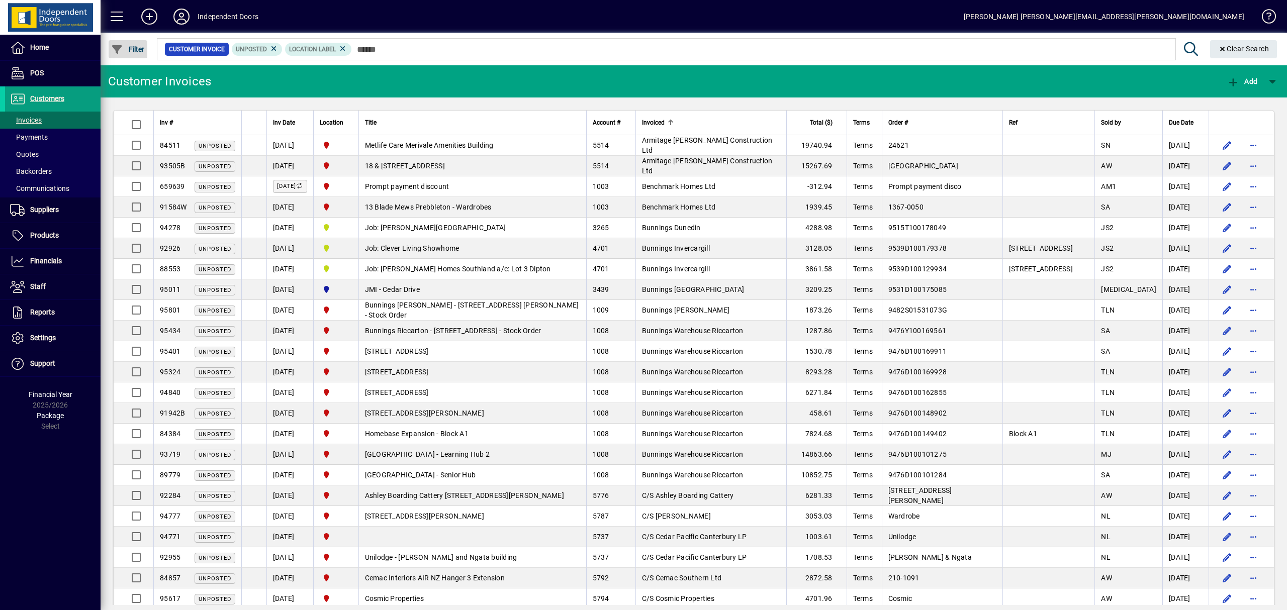
click at [131, 51] on span "Filter" at bounding box center [128, 49] width 34 height 8
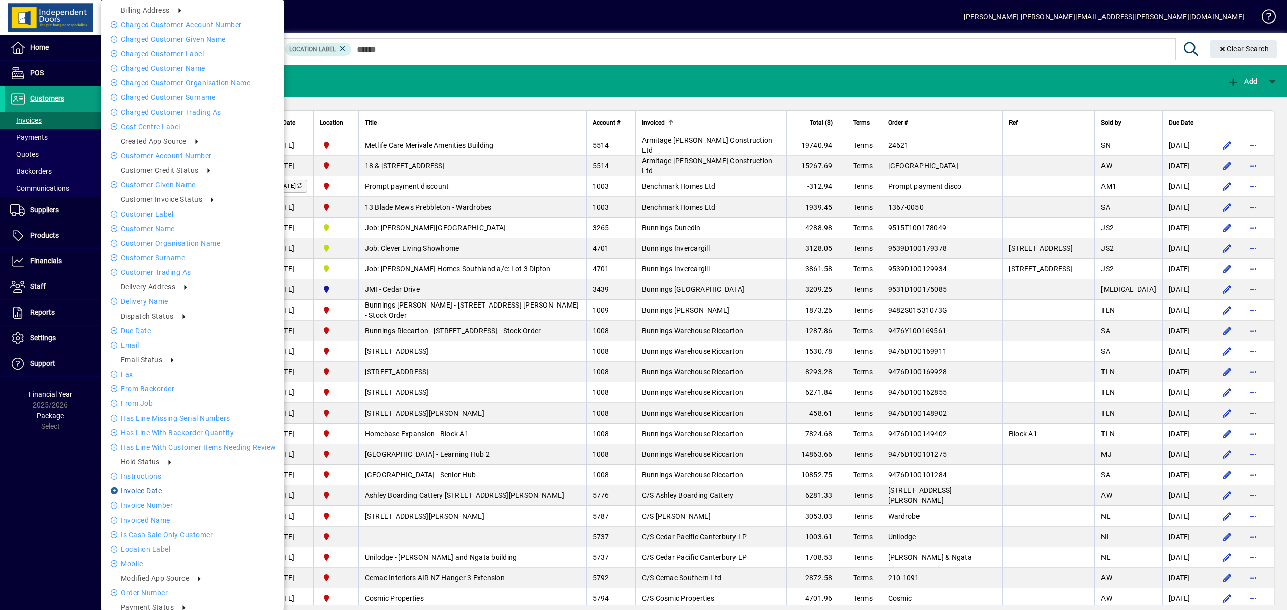
click at [151, 489] on li "Invoice date" at bounding box center [192, 491] width 183 height 12
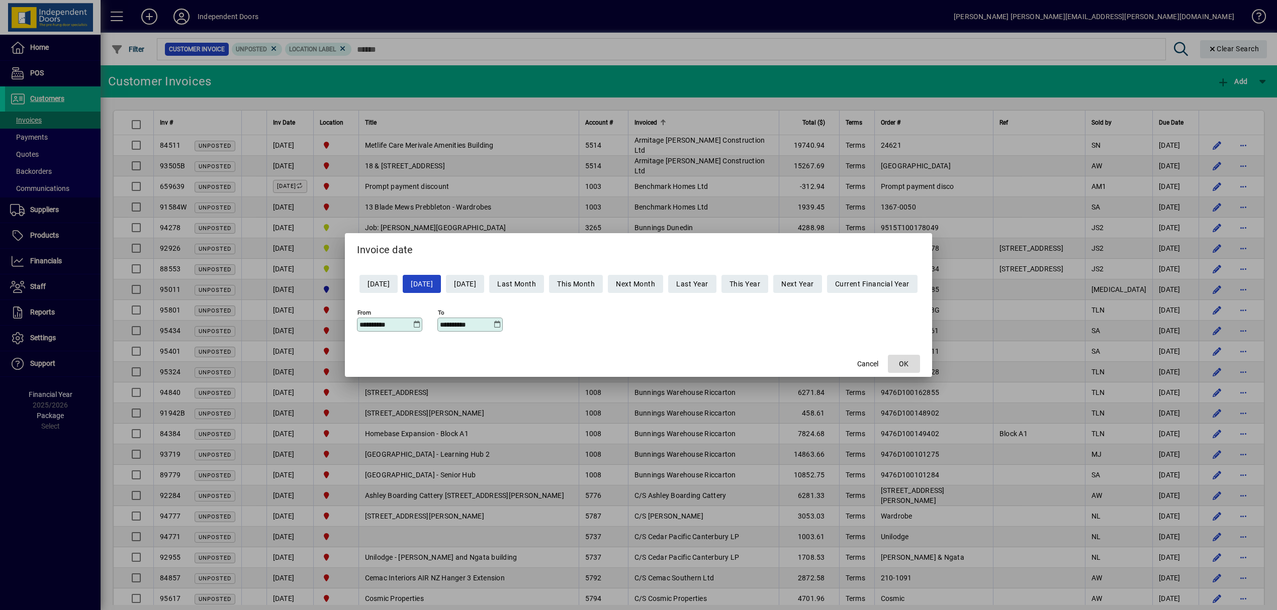
click at [911, 357] on span "button" at bounding box center [904, 364] width 32 height 24
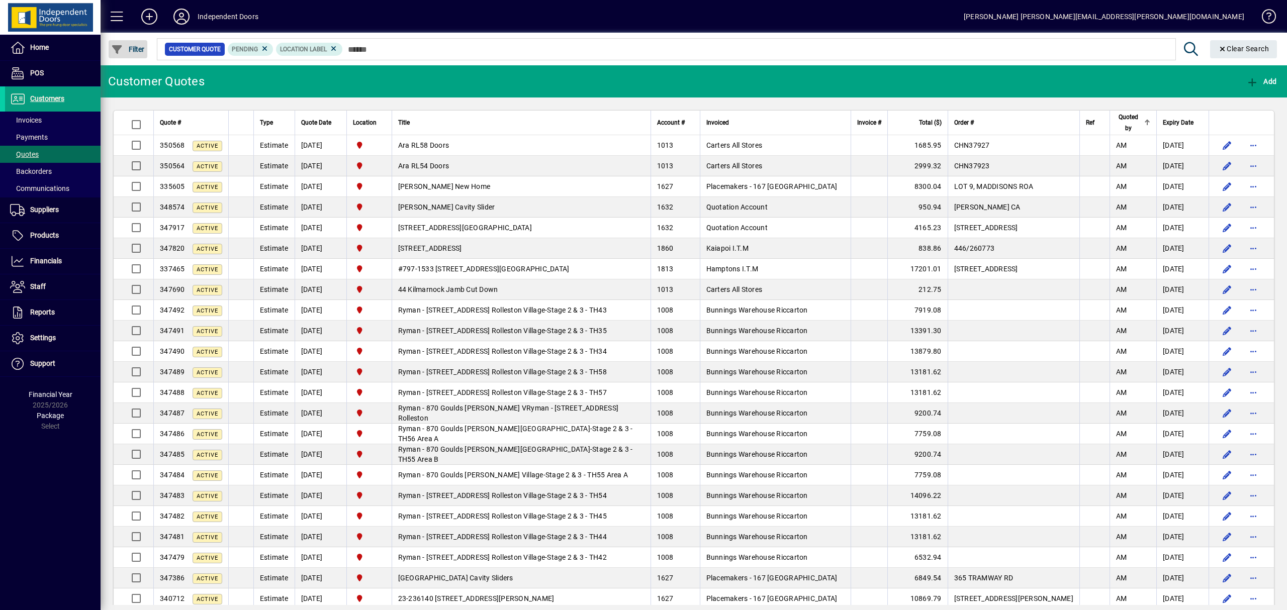
click at [129, 45] on span "Filter" at bounding box center [128, 49] width 34 height 8
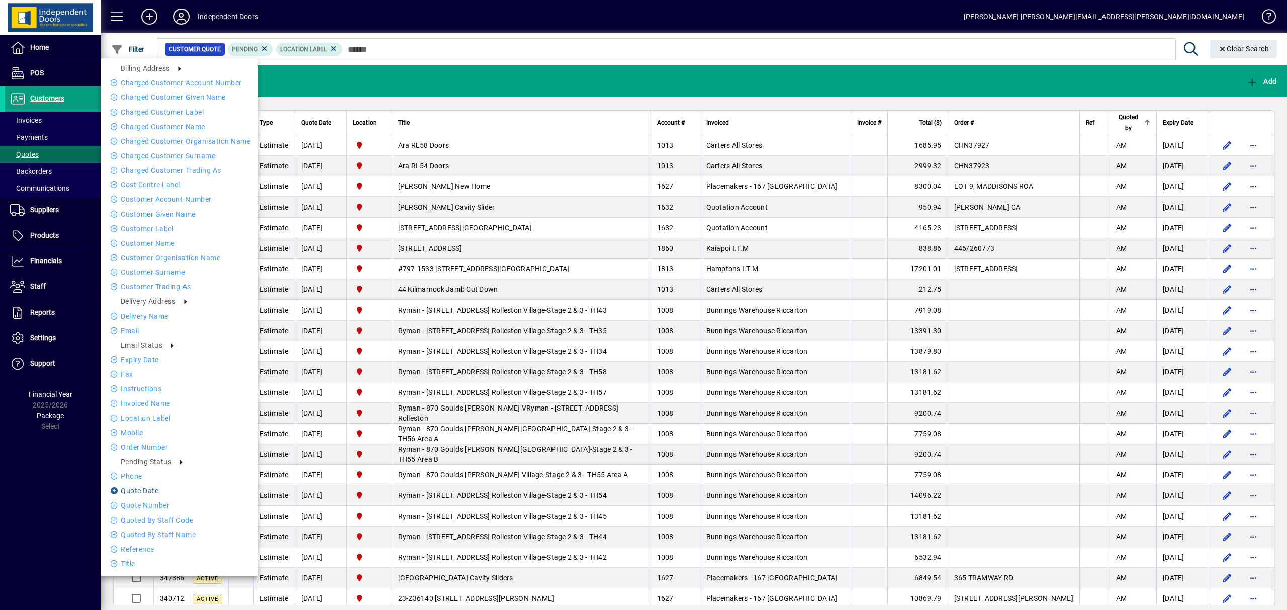
click at [152, 490] on li "Quote date" at bounding box center [179, 491] width 157 height 12
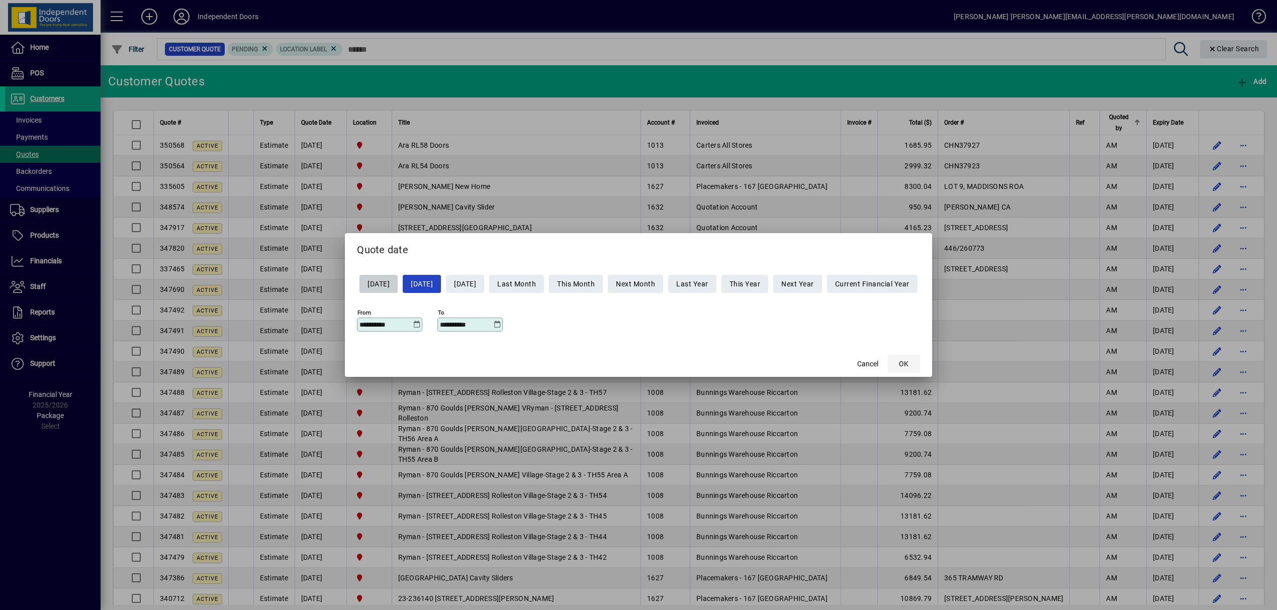
click at [920, 364] on span "button" at bounding box center [904, 364] width 32 height 24
